Goal: Task Accomplishment & Management: Complete application form

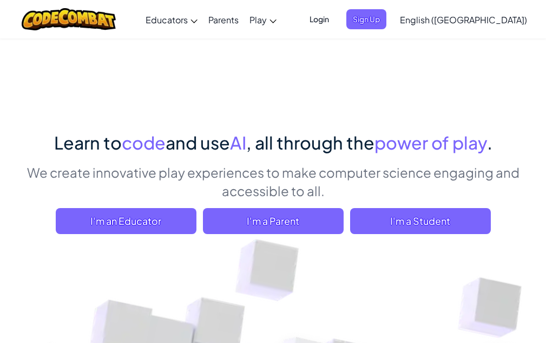
click at [336, 21] on span "Login" at bounding box center [319, 19] width 32 height 20
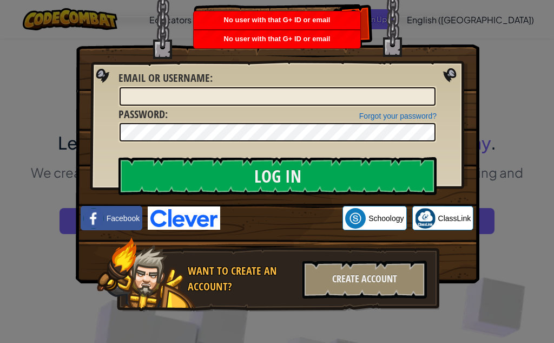
click at [450, 14] on img at bounding box center [278, 125] width 404 height 315
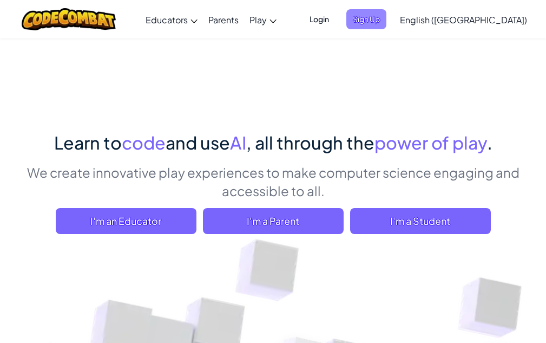
click at [387, 22] on span "Sign Up" at bounding box center [366, 19] width 40 height 20
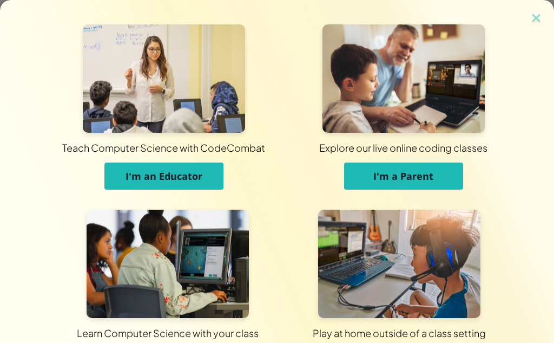
click at [186, 179] on span "I'm an Educator" at bounding box center [164, 175] width 77 height 13
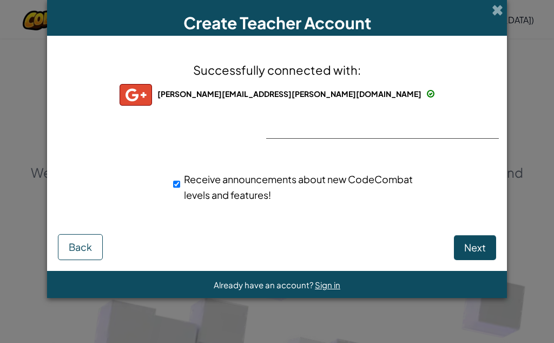
click at [463, 248] on button "Next" at bounding box center [475, 247] width 42 height 25
select select
select select "United States"
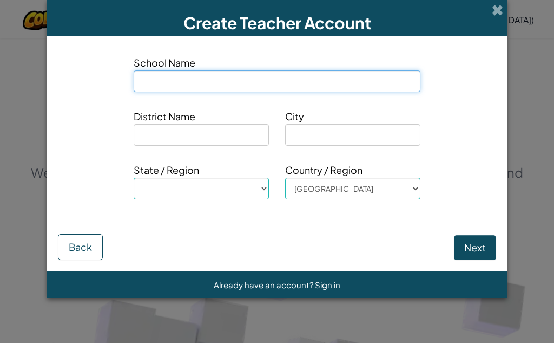
type input "W"
select select
type input "WI"
select select
type input "WIl"
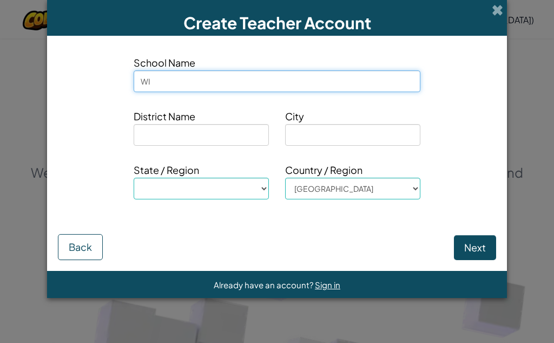
select select
type input "WIls"
select select
type input "WIlso"
select select
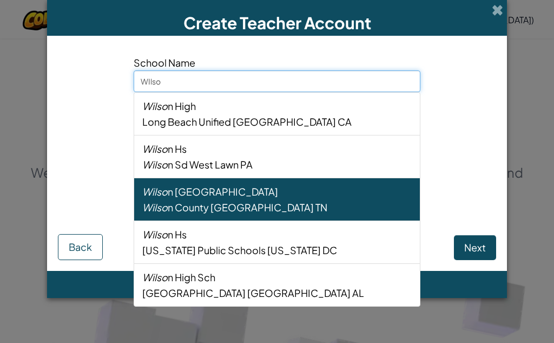
type input "WIlson"
select select
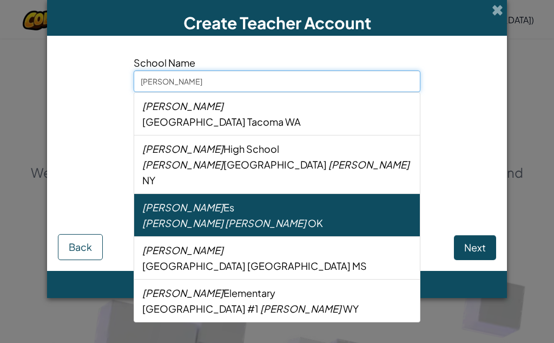
type input "WIlson"
select select
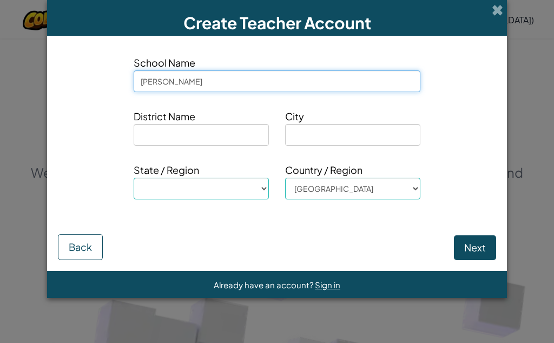
type input "WIlson M"
select select
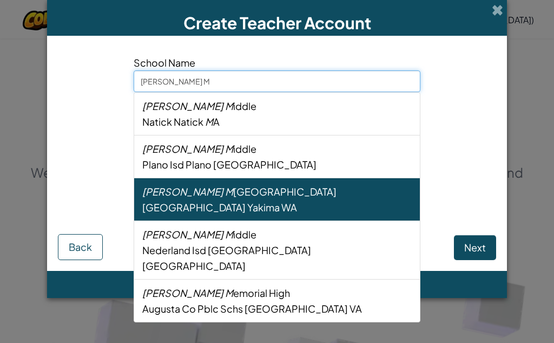
type input "WIlson Mi"
select select
click at [250, 198] on div "Wilson Mi ddle School" at bounding box center [277, 192] width 270 height 16
type input "Wilson Middle School"
type input "Yakima School District"
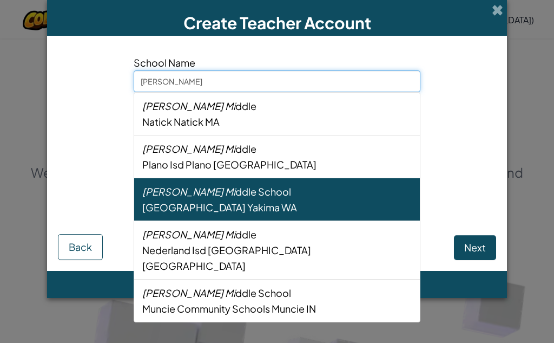
type input "Yakima"
select select "WA"
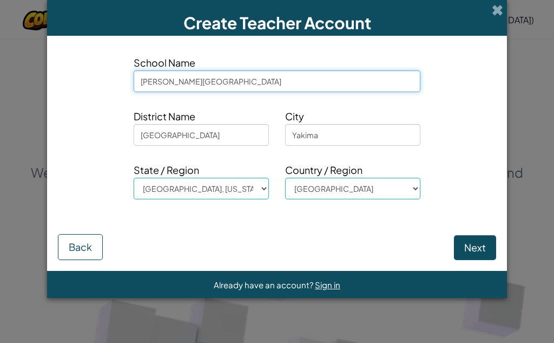
type input "Wilson Middle School"
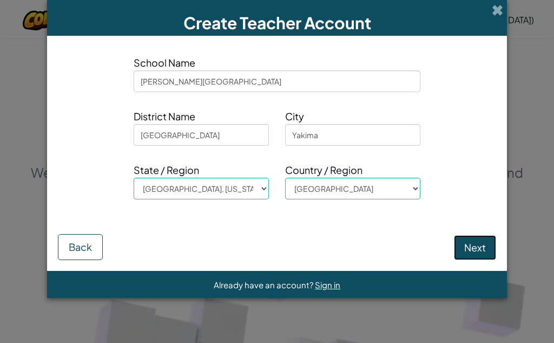
click at [468, 245] on button "Next" at bounding box center [475, 247] width 42 height 25
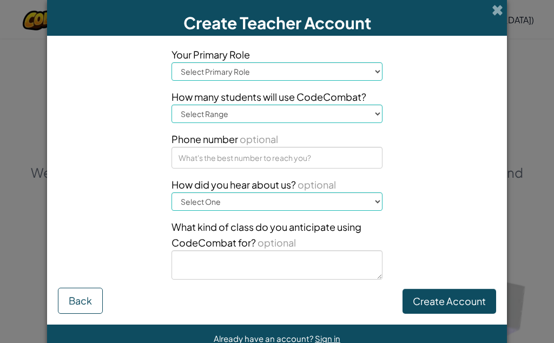
click at [247, 71] on select "Select Primary Role Principal Parent Technology coordinator Teacher Curriculum …" at bounding box center [277, 71] width 211 height 18
click at [255, 63] on select "Select Primary Role Principal Parent Technology coordinator Teacher Curriculum …" at bounding box center [277, 71] width 211 height 18
select select "Teacher"
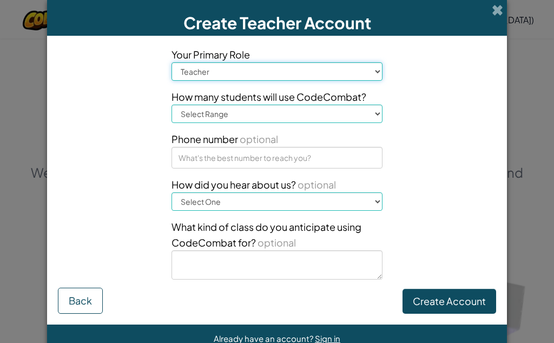
click at [172, 62] on select "Select Primary Role Principal Parent Technology coordinator Teacher Curriculum …" at bounding box center [277, 71] width 211 height 18
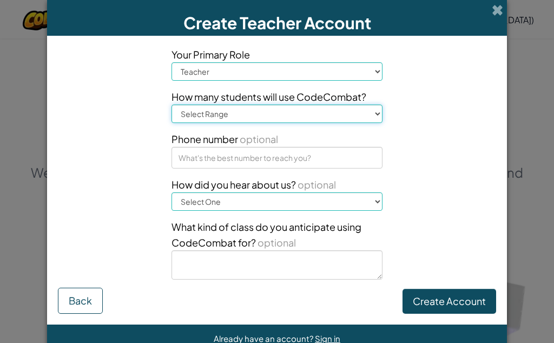
click at [317, 114] on select "Select Range 1-10 11-50 51-100 101-200 201-500 501-1000 1000+" at bounding box center [277, 113] width 211 height 18
click at [435, 129] on div "Your Primary Role Select Primary Role Principal Parent Technology coordinator T…" at bounding box center [277, 167] width 455 height 241
click at [269, 115] on select "Select Range 1-10 11-50 51-100 101-200 201-500 501-1000 1000+" at bounding box center [277, 113] width 211 height 18
select select "51-100"
click at [172, 104] on select "Select Range 1-10 11-50 51-100 101-200 201-500 501-1000 1000+" at bounding box center [277, 113] width 211 height 18
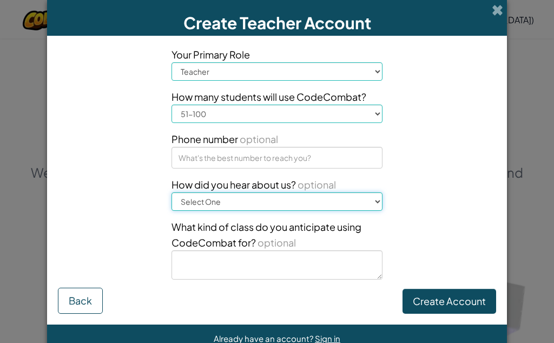
click at [237, 206] on select "Select One Conference (e.g. ISTE) Code.org/Hour of Code A teacher An administra…" at bounding box center [277, 201] width 211 height 18
click at [172, 192] on select "Select One Conference (e.g. ISTE) Code.org/Hour of Code A teacher An administra…" at bounding box center [277, 201] width 211 height 18
click at [382, 220] on div "Your Primary Role Select Primary Role Principal Parent Technology coordinator T…" at bounding box center [276, 167] width 227 height 241
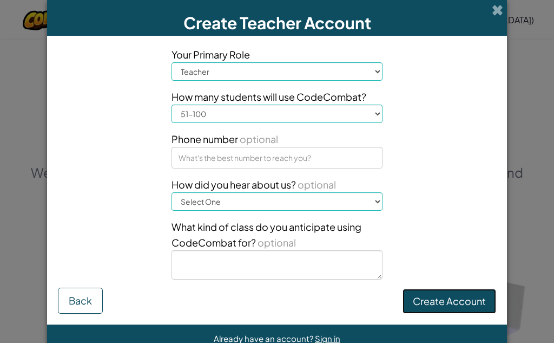
click at [429, 297] on button "Create Account" at bounding box center [450, 301] width 94 height 25
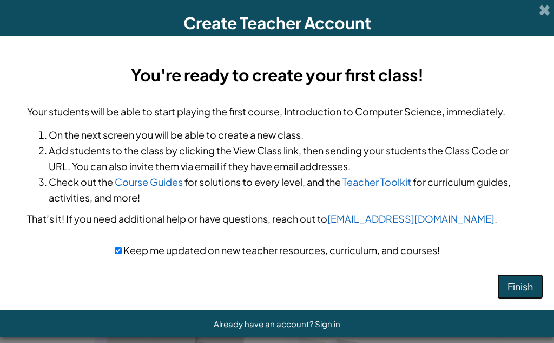
click at [507, 292] on button "Finish" at bounding box center [521, 286] width 46 height 25
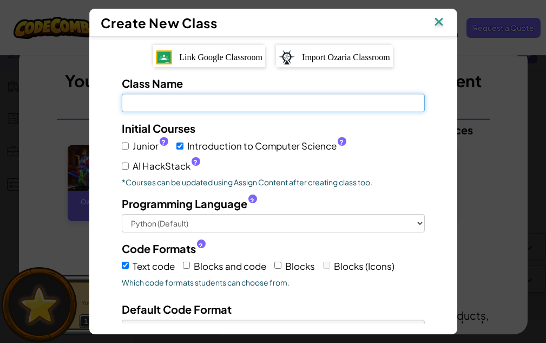
click at [235, 99] on input "Class Name Field is required" at bounding box center [273, 103] width 303 height 18
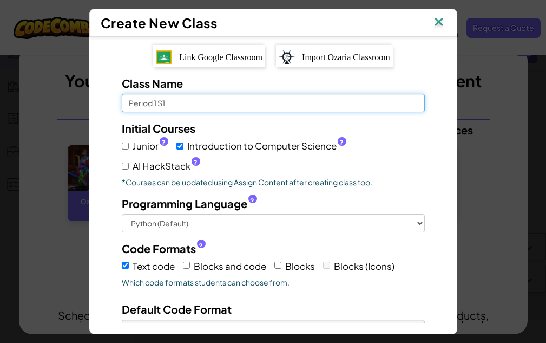
type input "Period 1 S1"
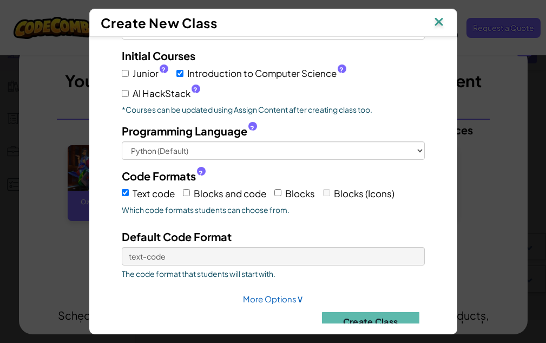
scroll to position [94, 0]
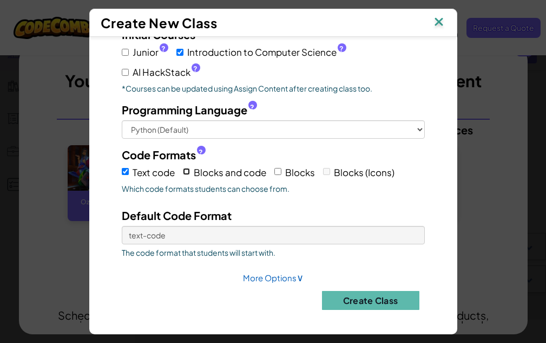
click at [183, 172] on input "Blocks and code" at bounding box center [186, 171] width 7 height 7
checkbox input "true"
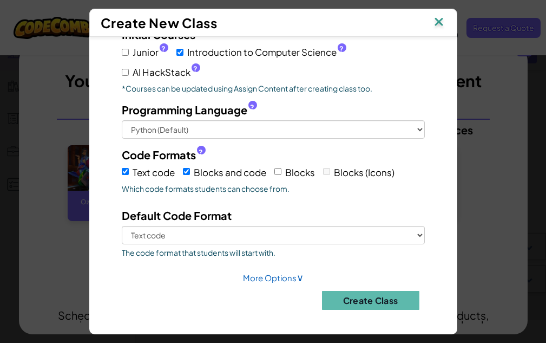
click at [269, 172] on div "Text code Blocks and code Blocks Blocks (Icons)" at bounding box center [273, 171] width 303 height 18
click at [274, 173] on input "Blocks" at bounding box center [277, 171] width 7 height 7
checkbox input "true"
click at [338, 309] on button "Create Class" at bounding box center [370, 300] width 97 height 19
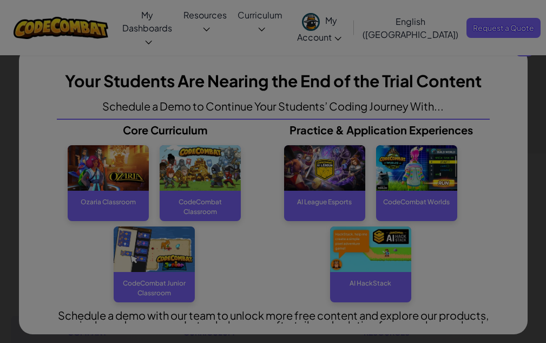
scroll to position [0, 0]
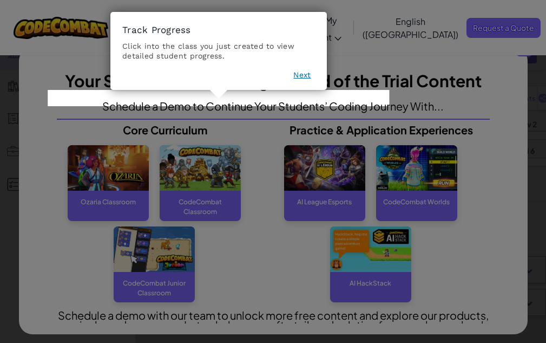
click at [272, 101] on p "Schedule a Demo to Continue Your Students’ Coding Journey With..." at bounding box center [273, 106] width 342 height 10
click at [298, 77] on button "Next" at bounding box center [301, 74] width 17 height 11
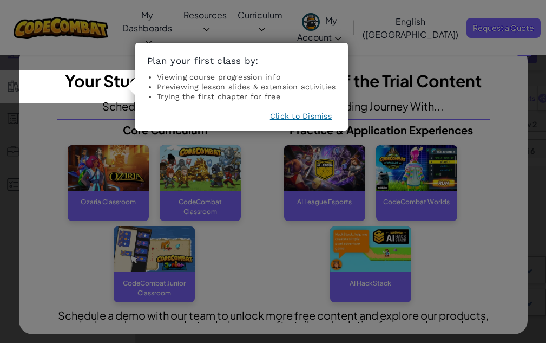
click at [303, 118] on button "Click to Dismiss" at bounding box center [301, 115] width 62 height 11
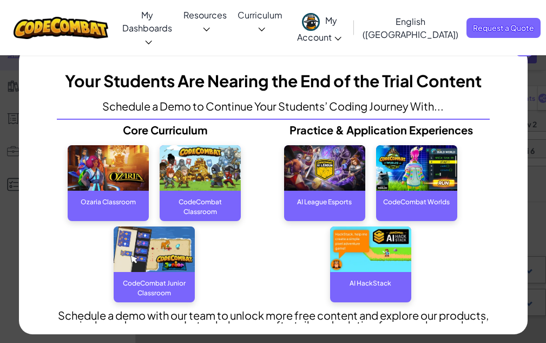
click at [203, 203] on div "CodeCombat Classroom" at bounding box center [200, 202] width 81 height 22
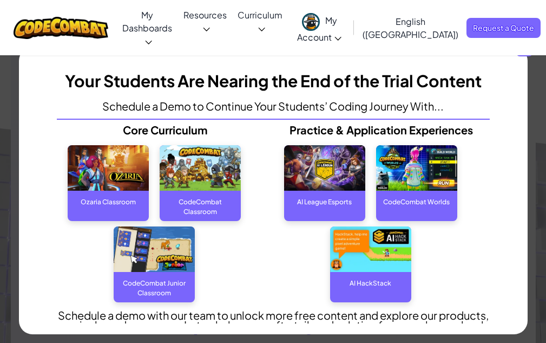
click at [191, 198] on div "CodeCombat Classroom" at bounding box center [200, 202] width 81 height 22
click at [195, 154] on img at bounding box center [200, 168] width 81 height 46
click at [74, 156] on img at bounding box center [108, 168] width 81 height 46
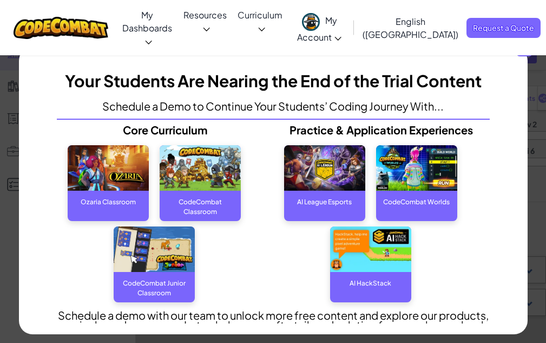
click at [531, 50] on span "x" at bounding box center [524, 47] width 17 height 17
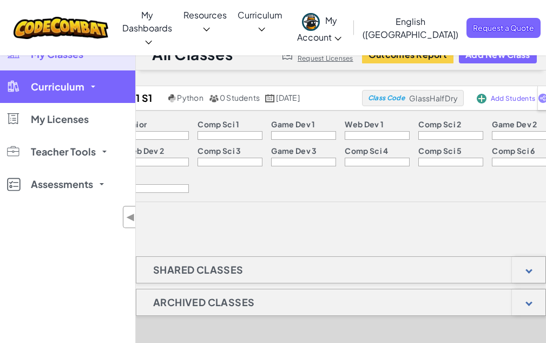
click at [79, 98] on link "Curriculum" at bounding box center [67, 86] width 135 height 32
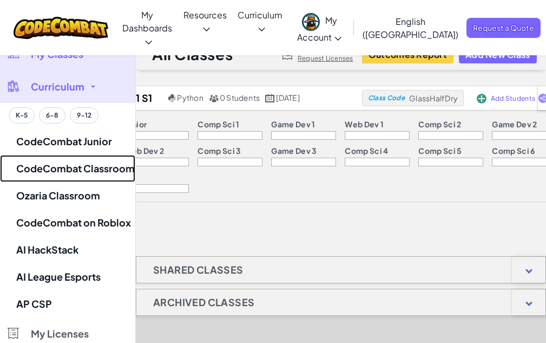
click at [97, 171] on link "CodeCombat Classroom" at bounding box center [67, 168] width 135 height 27
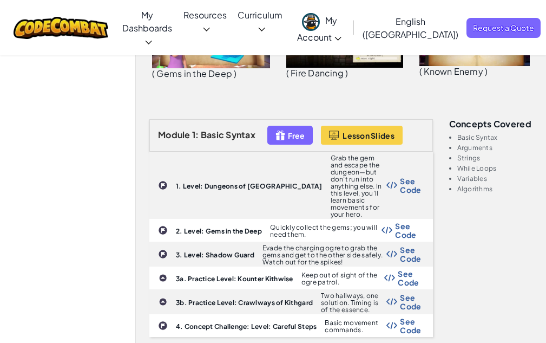
scroll to position [283, 0]
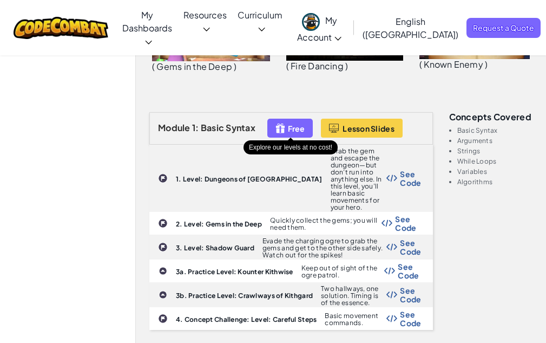
click at [282, 128] on img at bounding box center [281, 128] width 10 height 12
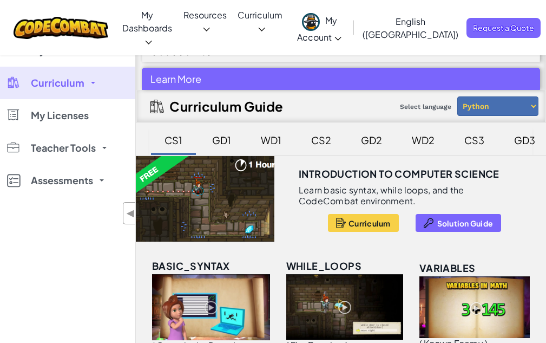
scroll to position [0, 0]
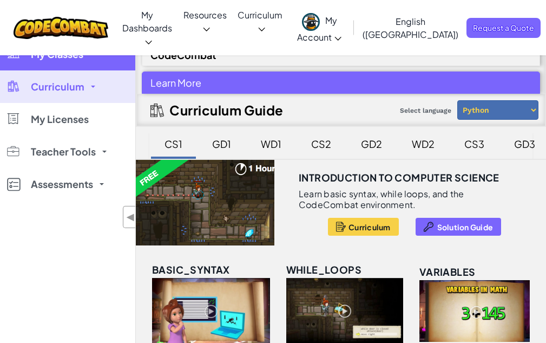
click at [83, 55] on span "My Classes" at bounding box center [57, 54] width 53 height 10
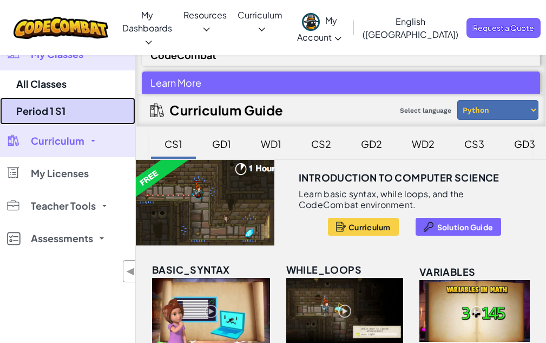
click at [40, 110] on link "Period 1 S1" at bounding box center [67, 110] width 135 height 27
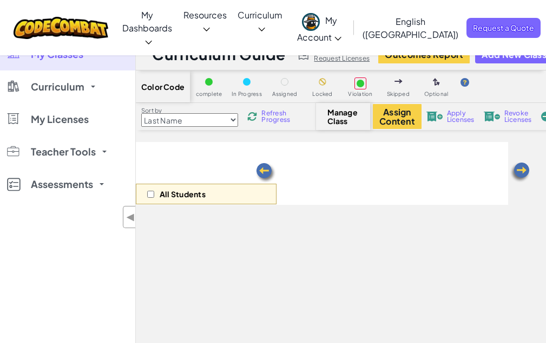
select select "560f1a9f22961295f9427742"
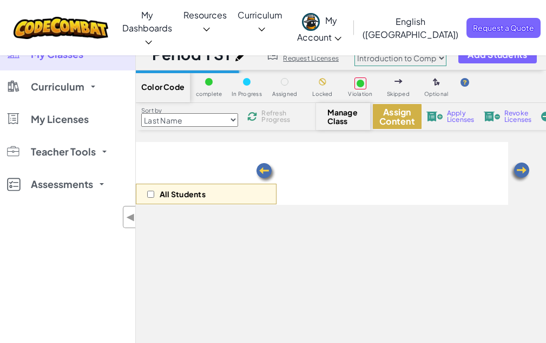
click at [402, 118] on button "Assign Content" at bounding box center [397, 116] width 49 height 25
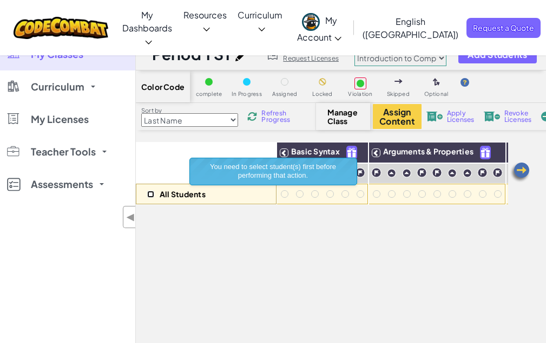
click at [147, 195] on input "checkbox" at bounding box center [150, 194] width 7 height 7
checkbox input "true"
click at [400, 114] on button "Assign Content" at bounding box center [397, 116] width 49 height 25
click at [520, 169] on img at bounding box center [520, 172] width 22 height 22
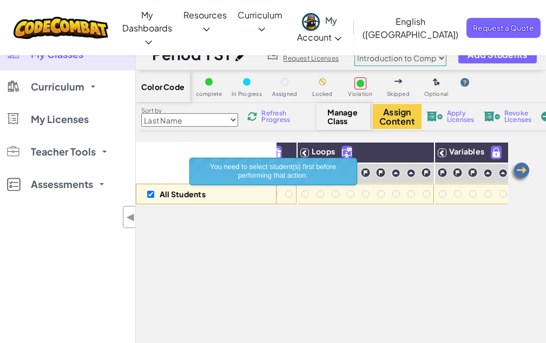
scroll to position [0, 217]
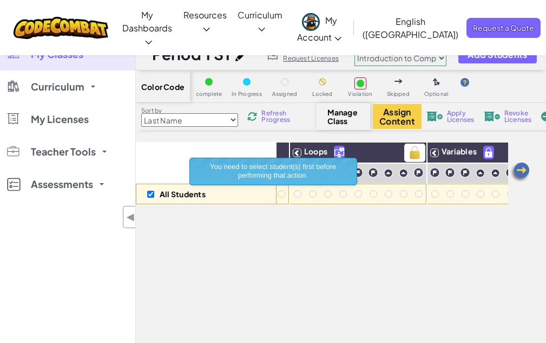
click at [291, 154] on div "Loops" at bounding box center [358, 152] width 136 height 21
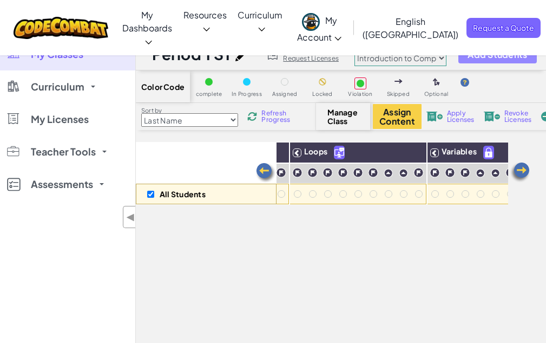
click at [497, 52] on span "Add Students" at bounding box center [498, 54] width 60 height 9
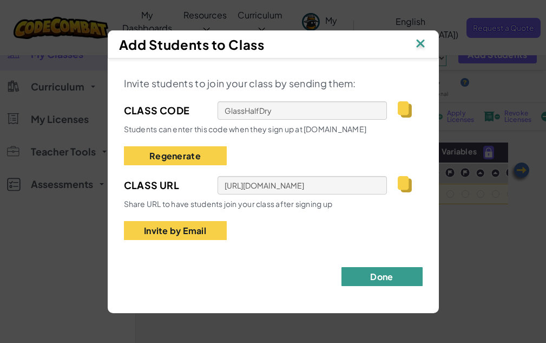
click at [391, 281] on button "Done" at bounding box center [382, 276] width 81 height 19
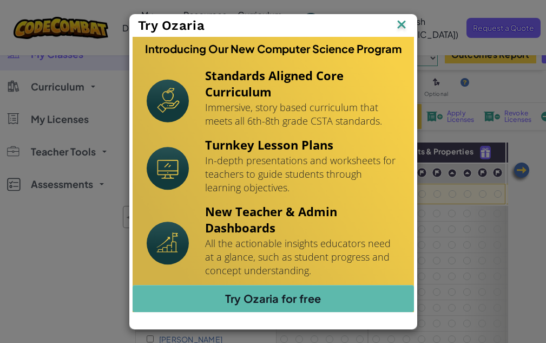
click at [404, 22] on img at bounding box center [402, 25] width 14 height 16
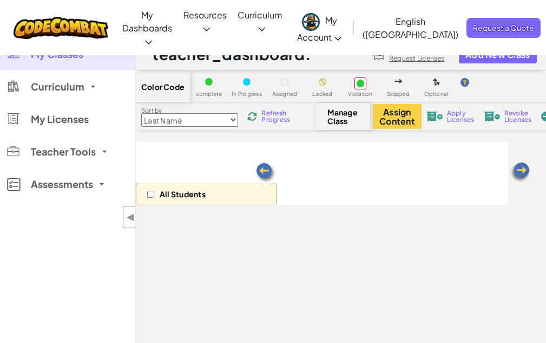
scroll to position [135, 0]
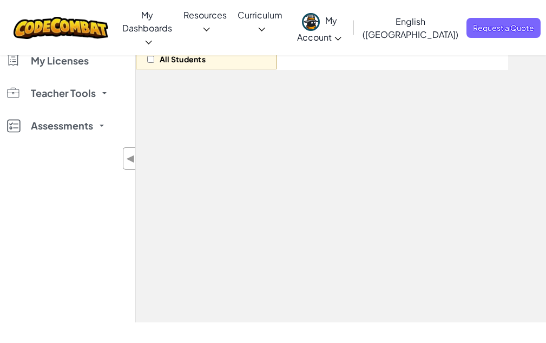
select select "560f1a9f22961295f9427742"
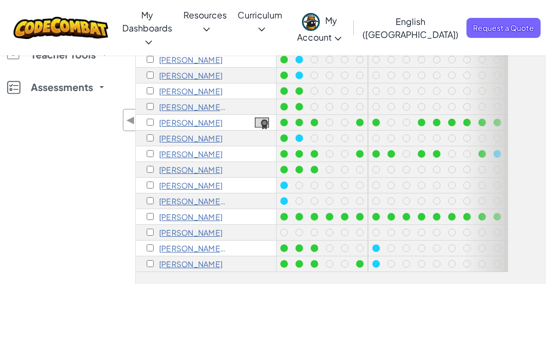
scroll to position [51, 0]
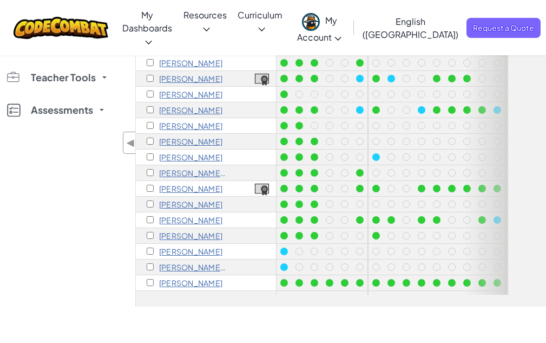
scroll to position [51, 0]
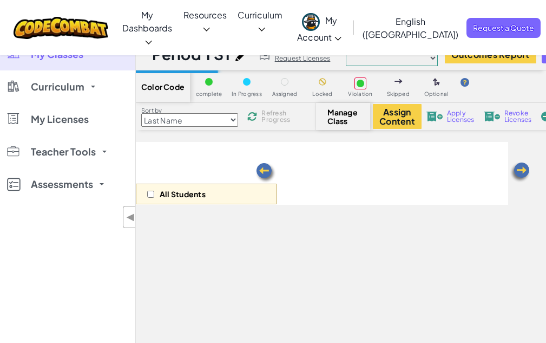
scroll to position [150, 0]
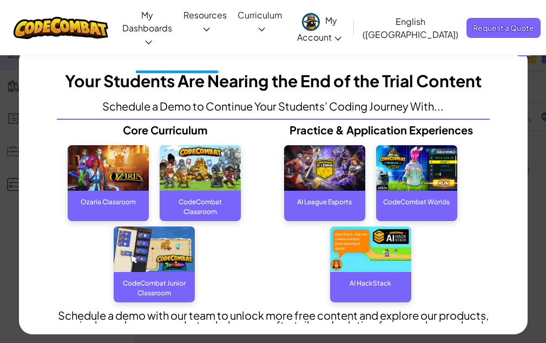
scroll to position [150, 0]
click at [531, 53] on span "x" at bounding box center [524, 47] width 17 height 17
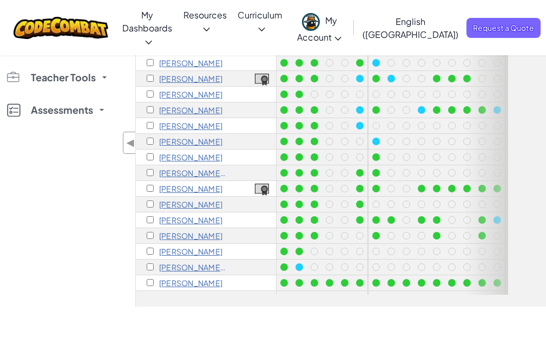
scroll to position [0, 0]
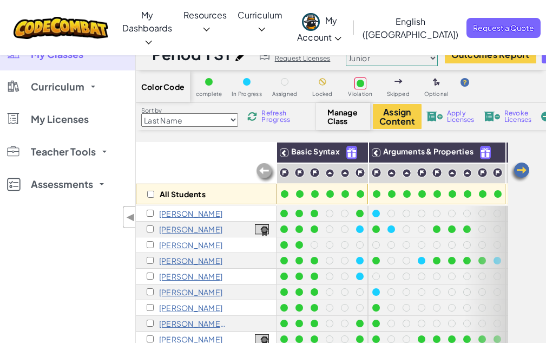
click at [88, 57] on link "My Classes" at bounding box center [67, 54] width 135 height 32
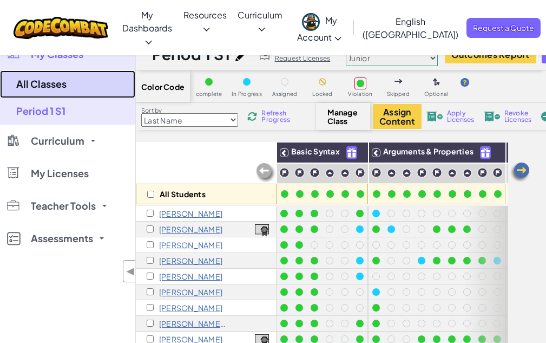
click at [43, 82] on link "All Classes" at bounding box center [67, 84] width 135 height 28
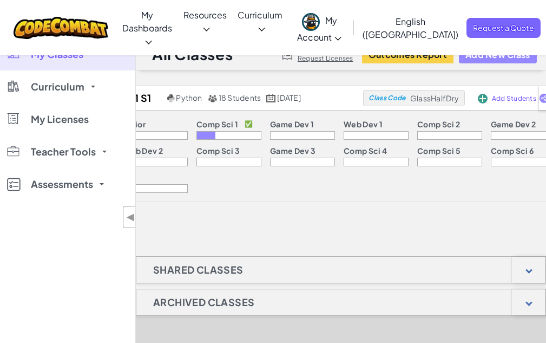
click at [505, 57] on button "Add New Class" at bounding box center [498, 54] width 78 height 18
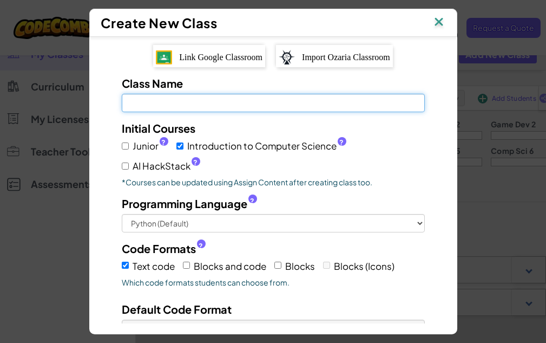
click at [181, 105] on input "Class Name Field is required" at bounding box center [273, 103] width 303 height 18
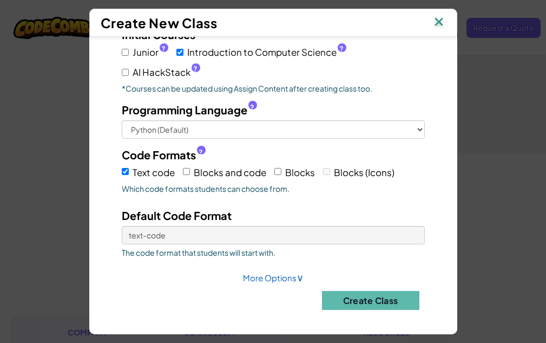
scroll to position [686, 0]
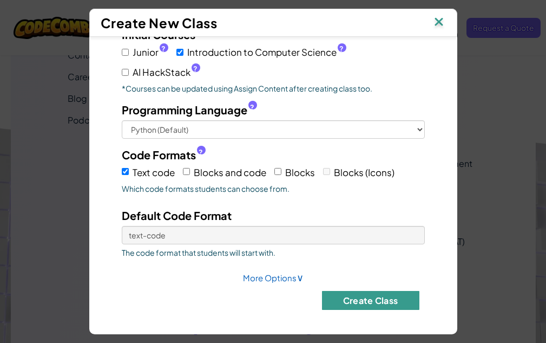
type input "Period 2 S1"
click at [383, 297] on button "Create Class" at bounding box center [370, 300] width 97 height 19
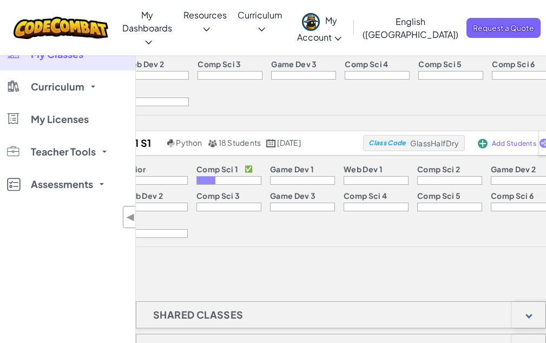
scroll to position [0, 0]
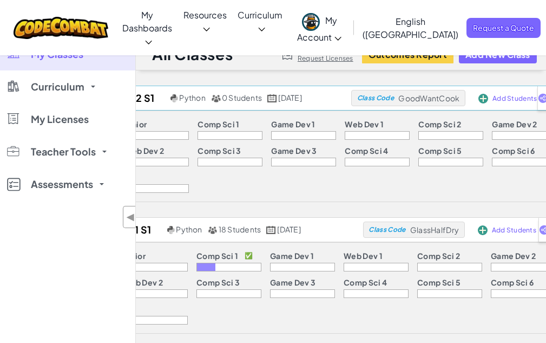
click at [438, 98] on span "GoodWantCook" at bounding box center [428, 98] width 61 height 10
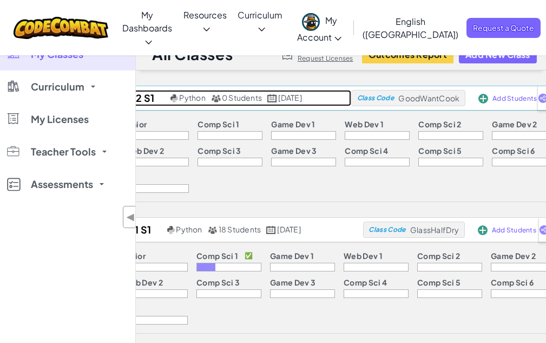
click at [278, 102] on span "[DATE]" at bounding box center [289, 98] width 23 height 10
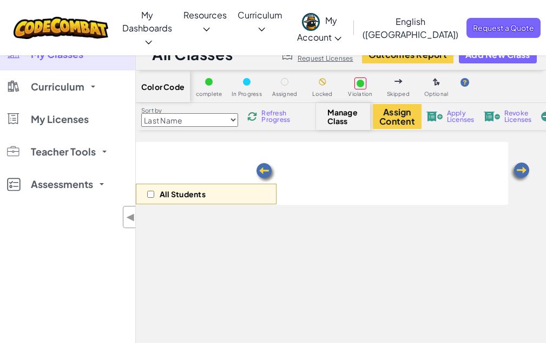
select select "560f1a9f22961295f9427742"
